Goal: Task Accomplishment & Management: Manage account settings

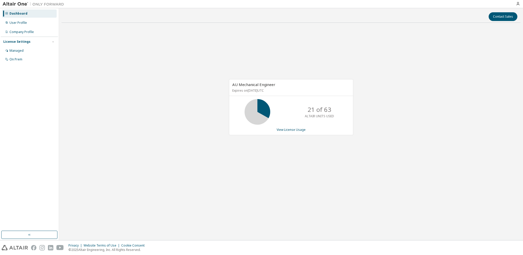
click at [432, 154] on div "AU Mechanical Engineer Expires on [DATE] UTC 21 of 63 ALTAIR UNITS USED View Li…" at bounding box center [291, 110] width 459 height 166
click at [241, 111] on div "21 of 63 ALTAIR UNITS USED" at bounding box center [291, 112] width 124 height 26
click at [373, 245] on div "Privacy Website Terms of Use Cookie Consent © 2025 Altair Engineering, Inc. All…" at bounding box center [261, 248] width 523 height 15
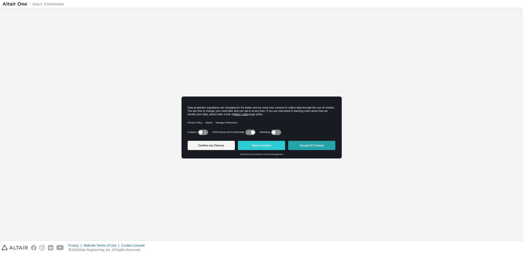
click at [306, 143] on button "Accept All Cookies" at bounding box center [311, 145] width 47 height 9
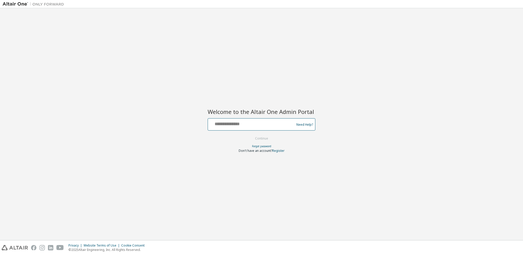
click at [255, 120] on input "text" at bounding box center [252, 123] width 84 height 7
type input "**********"
click at [271, 142] on button "Continue" at bounding box center [262, 139] width 24 height 8
